Goal: Find specific page/section: Find specific page/section

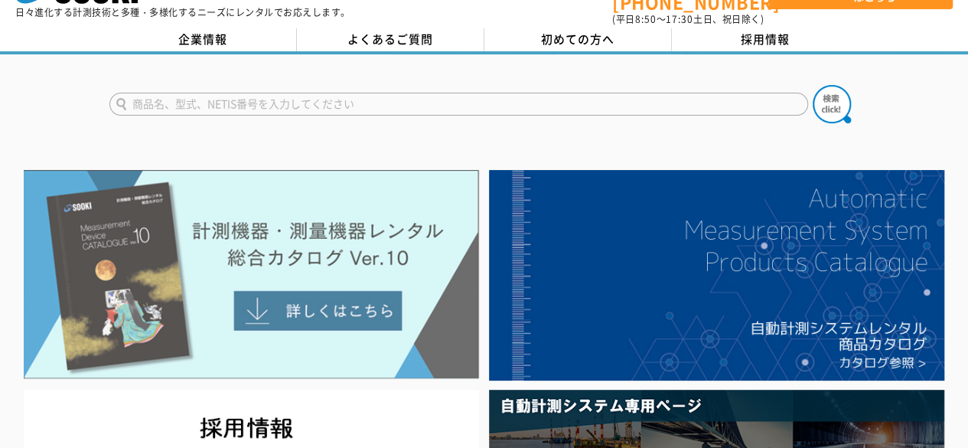
scroll to position [77, 0]
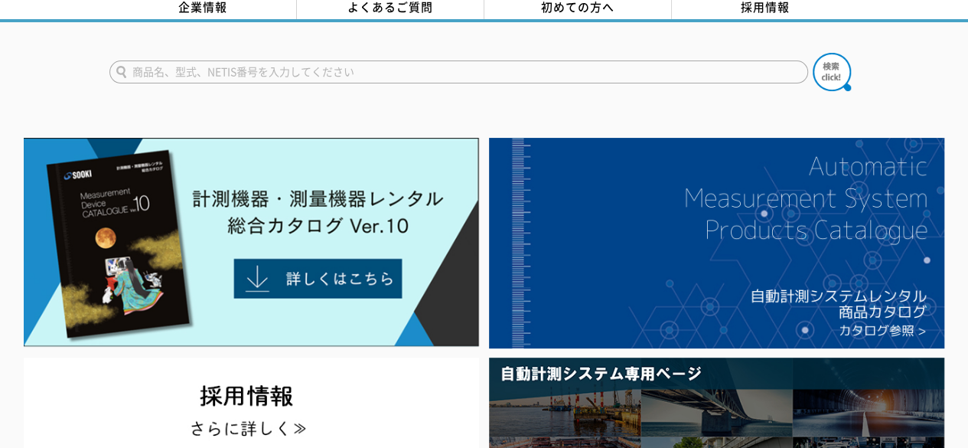
click at [398, 62] on input "text" at bounding box center [458, 71] width 699 height 23
type input "レベルアーム"
click at [813, 53] on button at bounding box center [832, 72] width 38 height 38
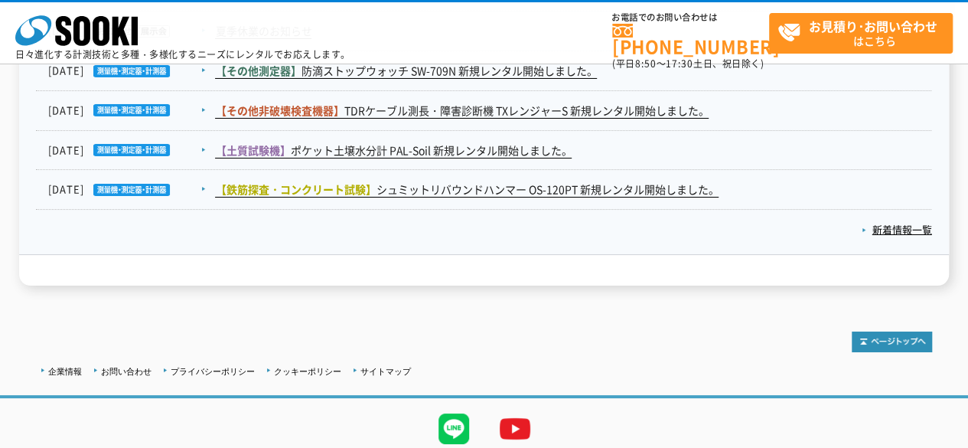
scroll to position [2725, 0]
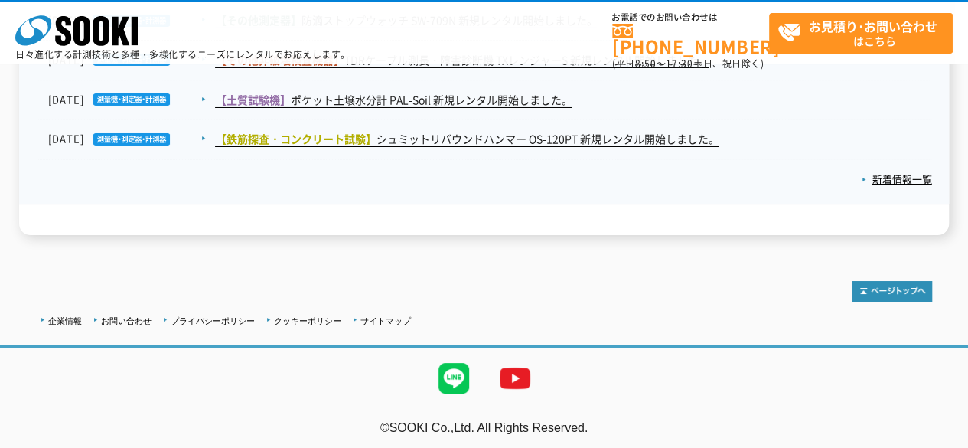
click at [439, 269] on div at bounding box center [485, 284] width 896 height 36
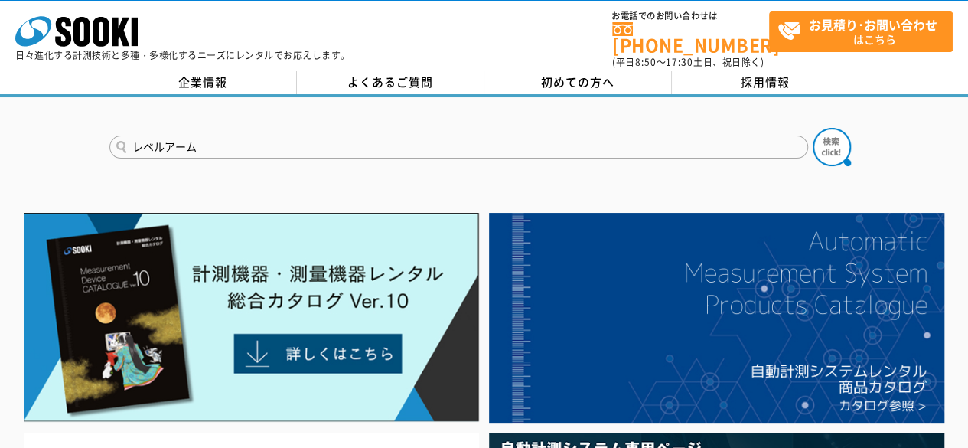
scroll to position [0, 0]
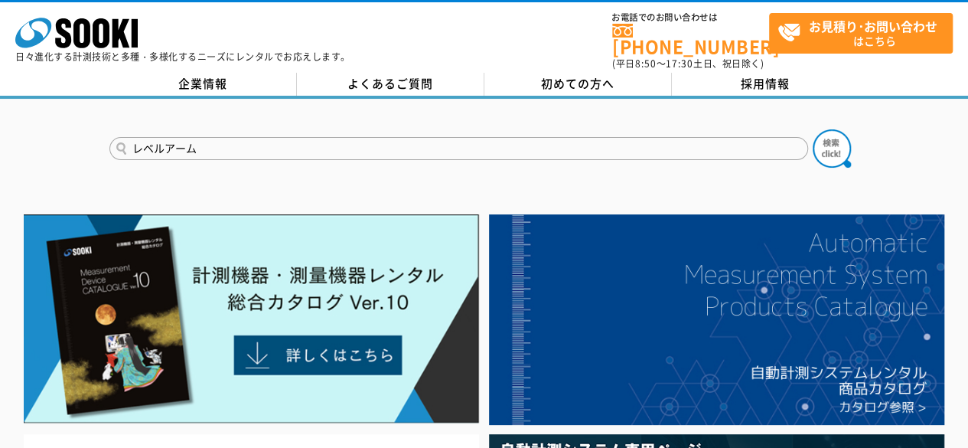
click at [386, 147] on input "レベルアーム" at bounding box center [458, 148] width 699 height 23
drag, startPoint x: 328, startPoint y: 136, endPoint x: 121, endPoint y: 102, distance: 210.3
click at [121, 101] on div "レベルアーム" at bounding box center [484, 135] width 968 height 73
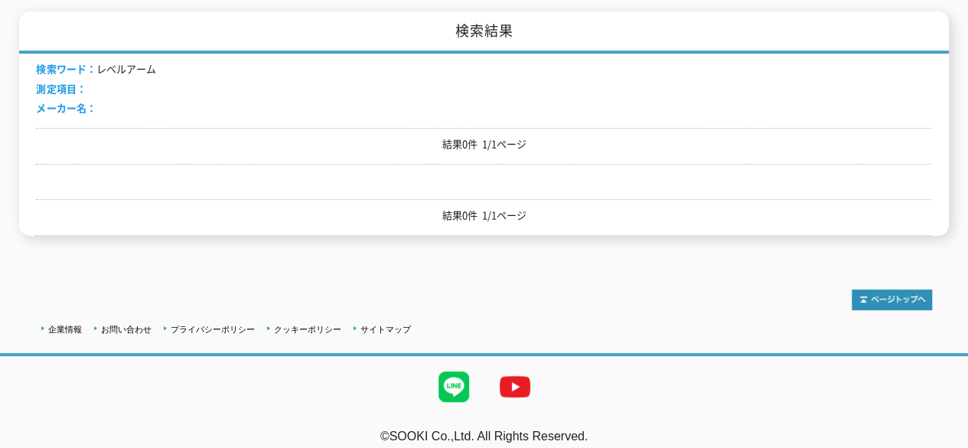
scroll to position [231, 0]
